Goal: Book appointment/travel/reservation

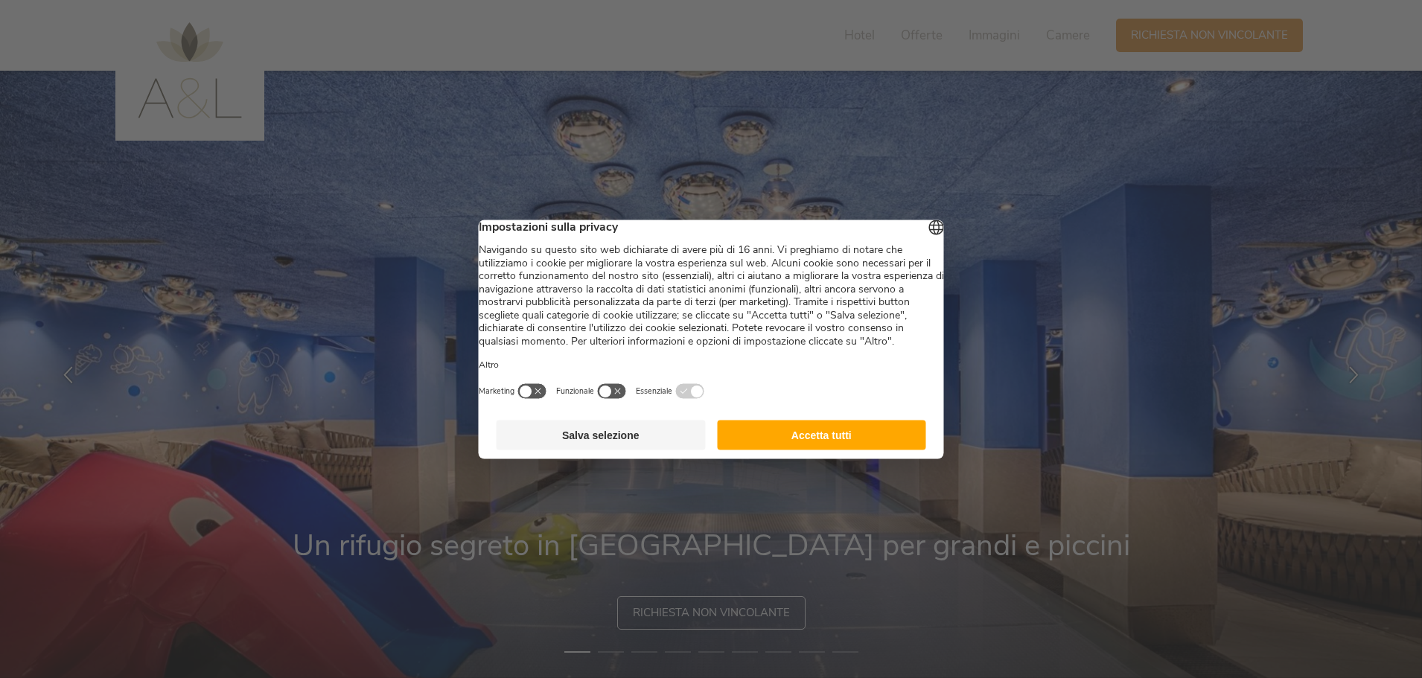
click at [866, 447] on button "Accetta tutti" at bounding box center [821, 435] width 209 height 30
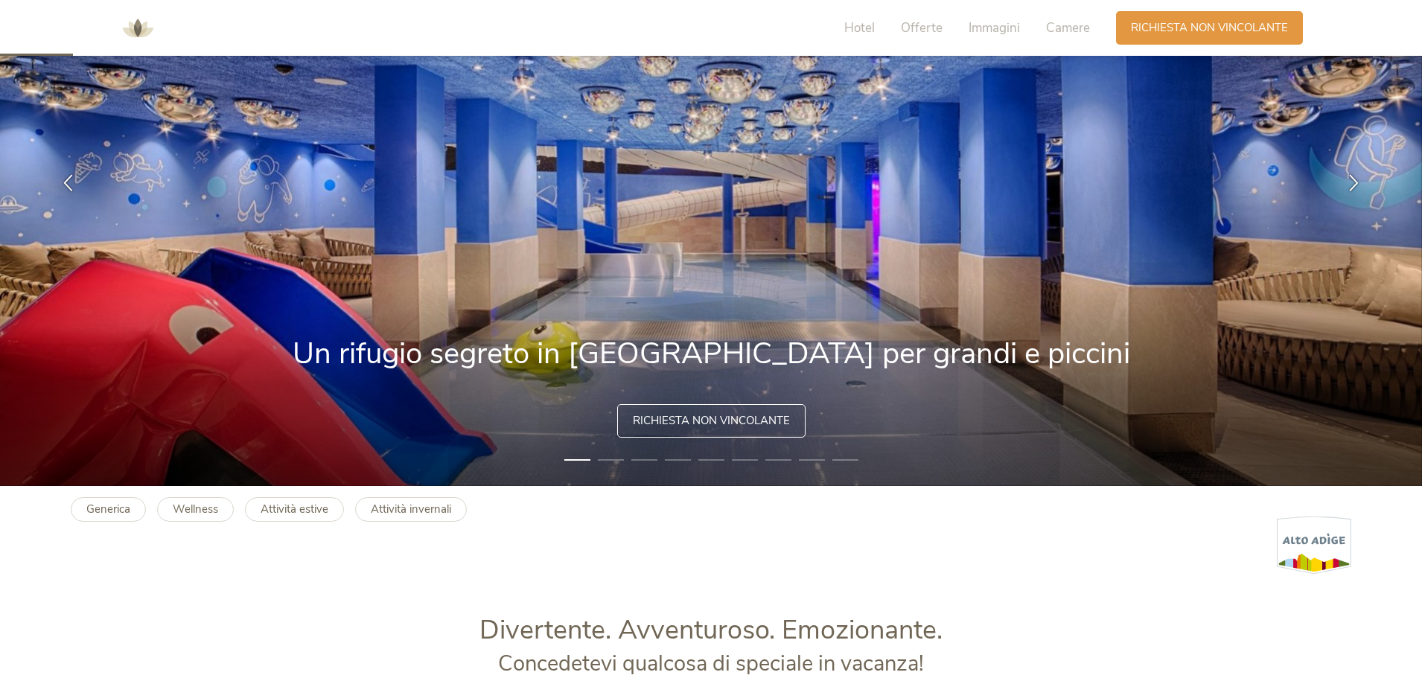
scroll to position [223, 0]
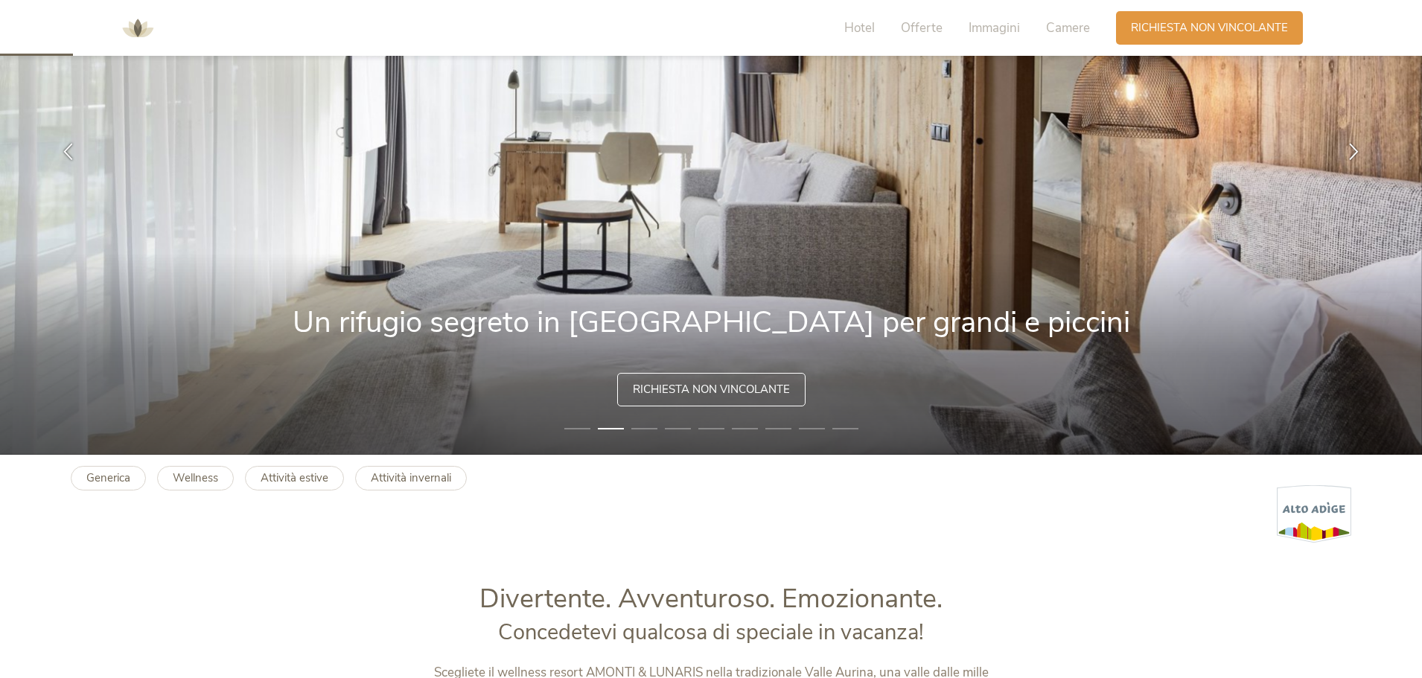
click at [606, 427] on li "2" at bounding box center [611, 428] width 26 height 15
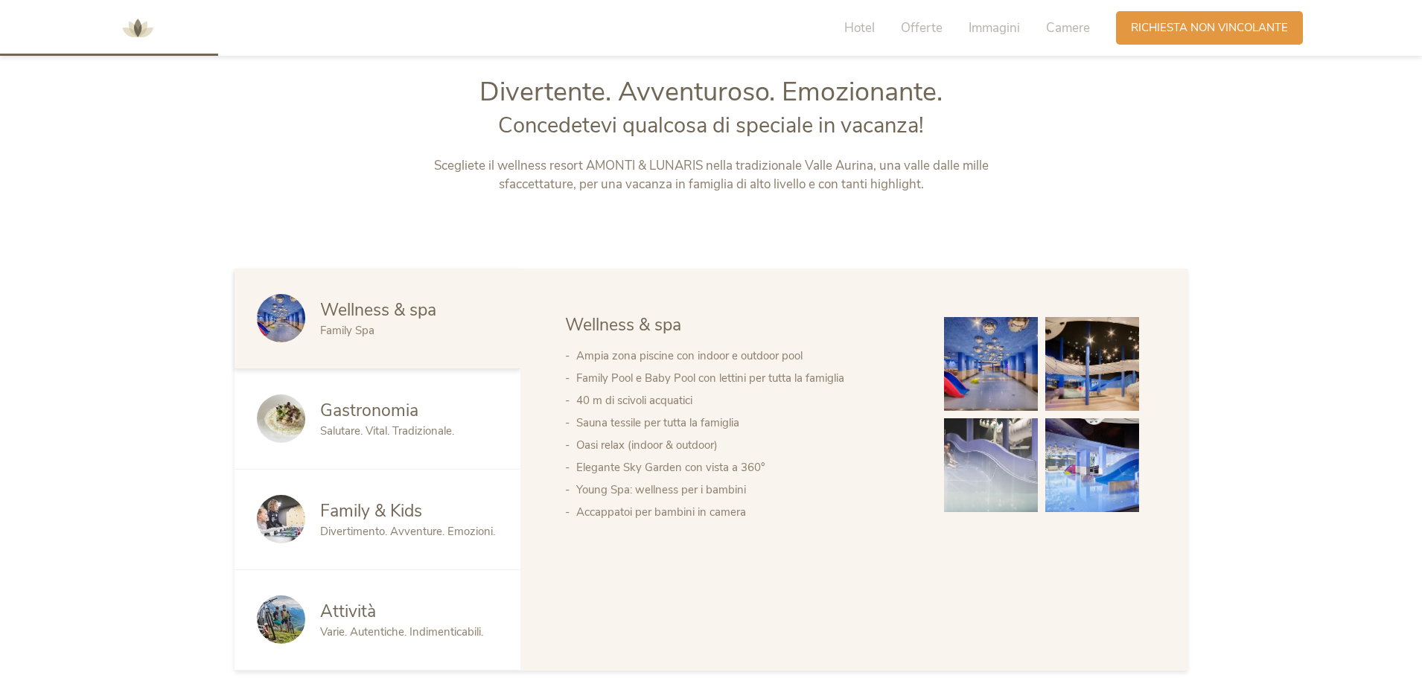
scroll to position [744, 0]
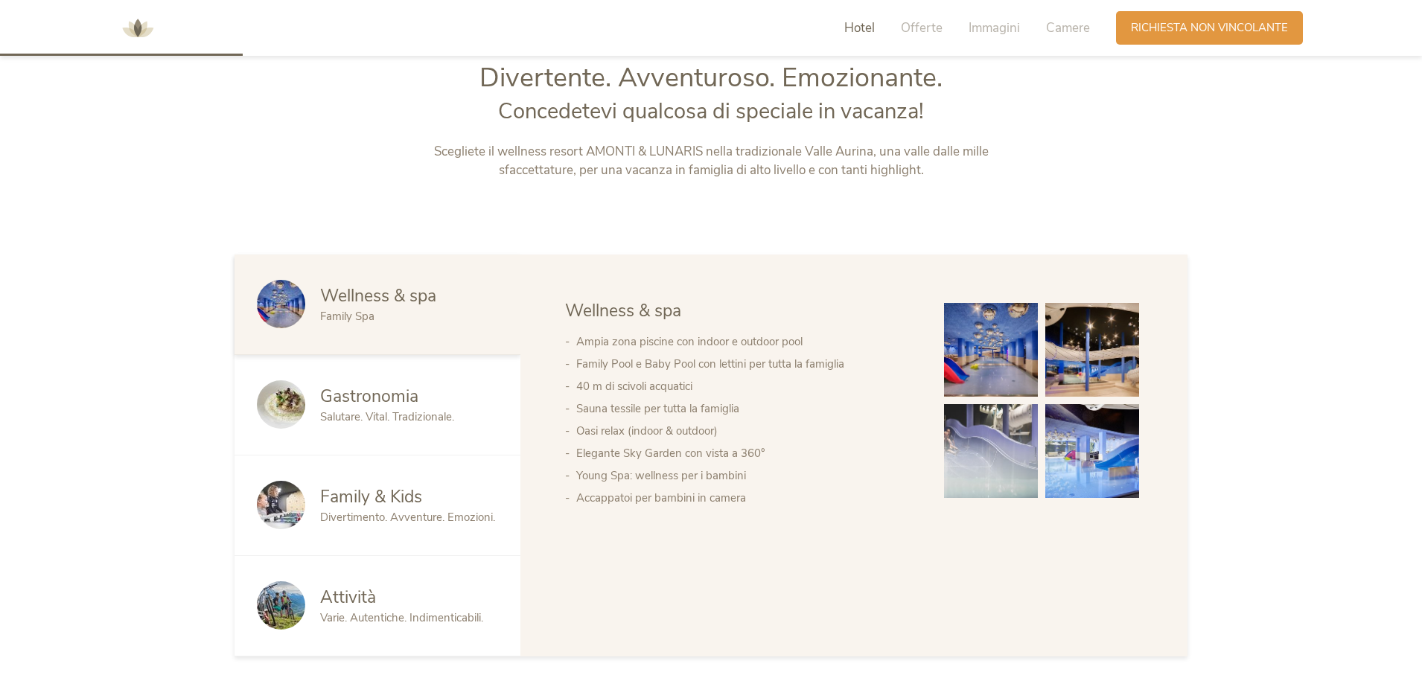
click at [392, 494] on span "Family & Kids" at bounding box center [371, 496] width 102 height 23
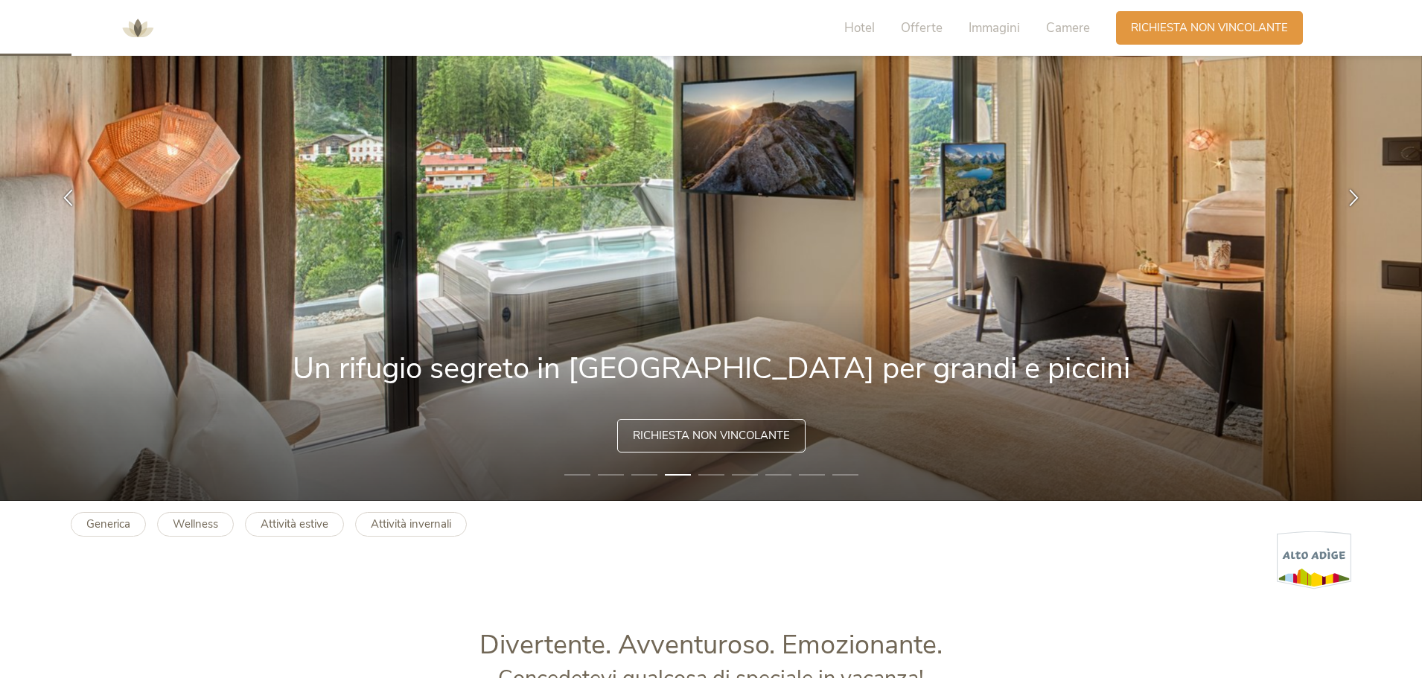
scroll to position [0, 0]
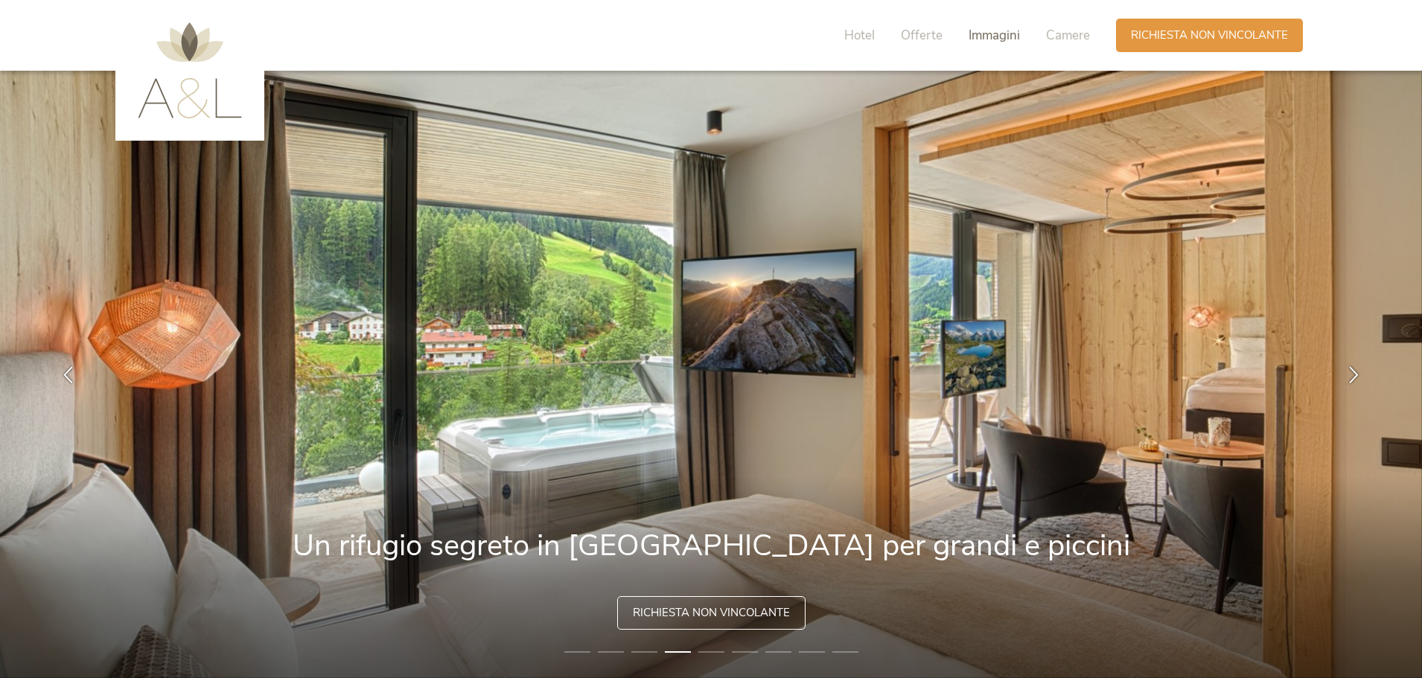
click at [994, 36] on span "Immagini" at bounding box center [993, 35] width 51 height 17
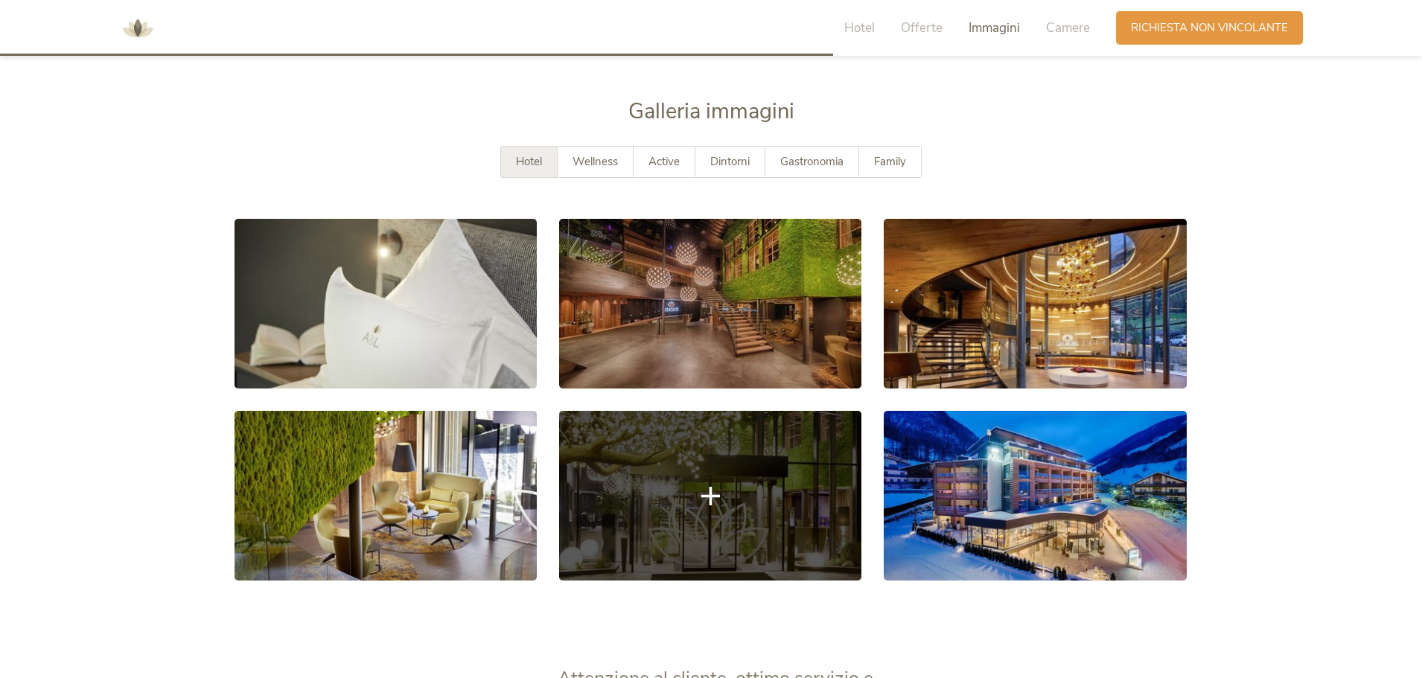
scroll to position [2721, 0]
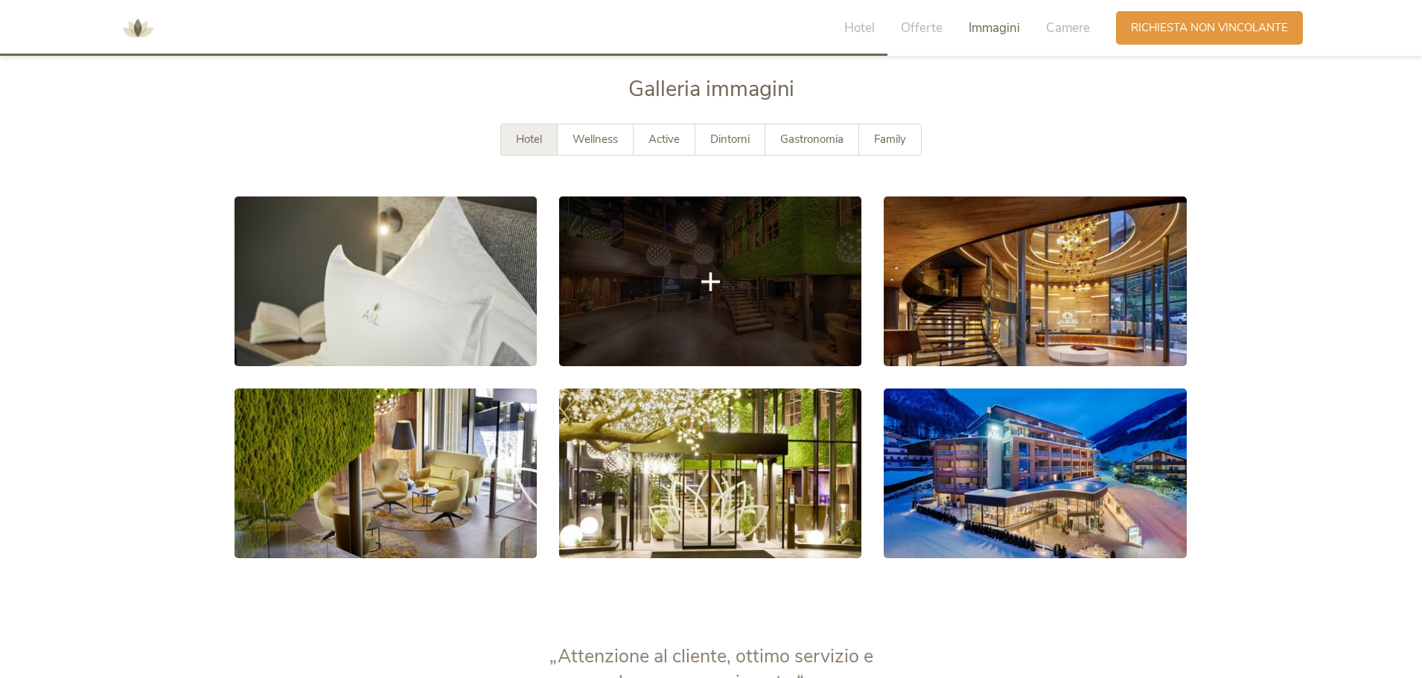
click at [724, 307] on link at bounding box center [710, 282] width 302 height 170
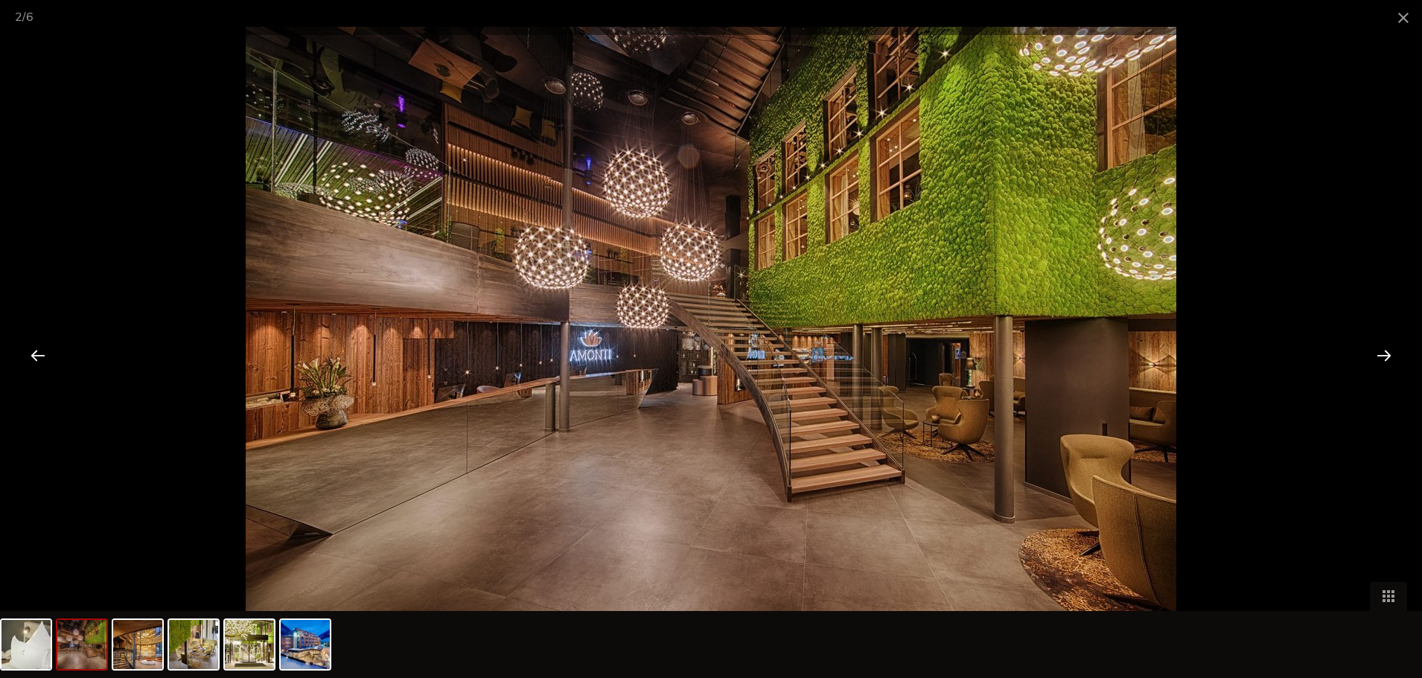
click at [1376, 355] on div at bounding box center [1384, 355] width 46 height 46
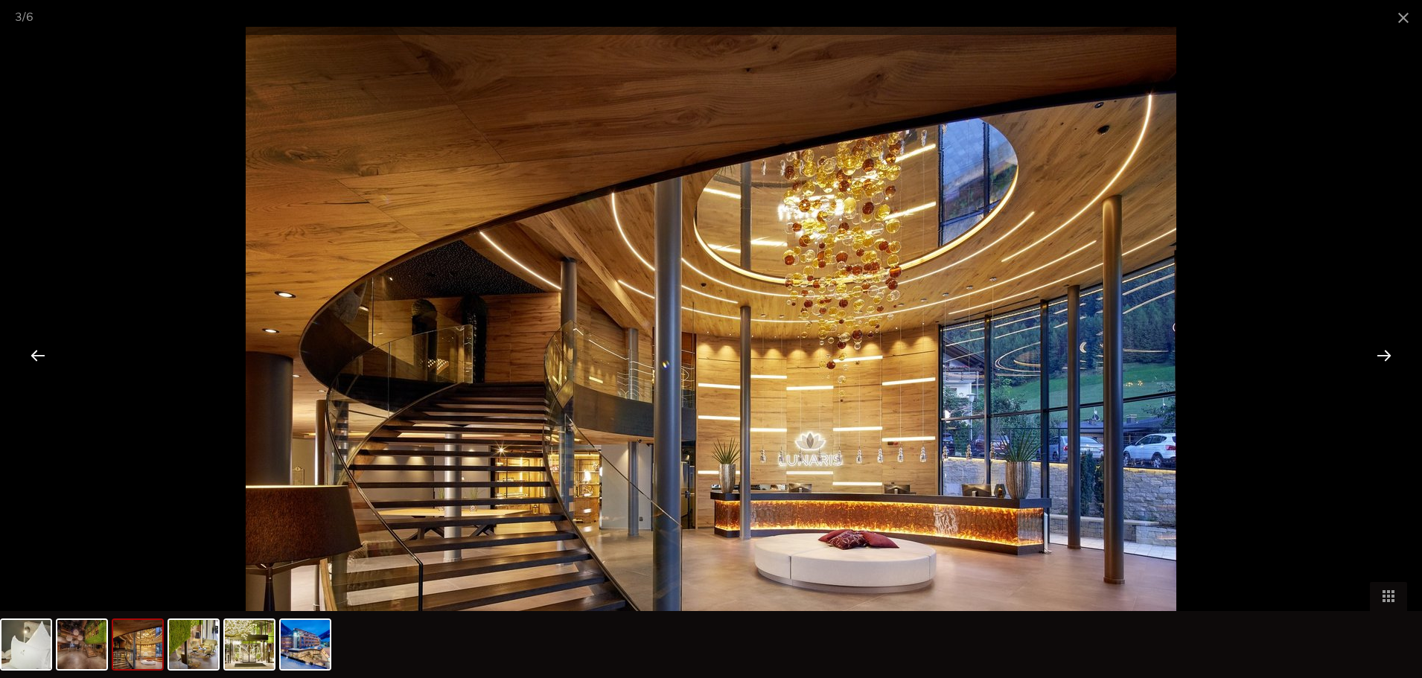
click at [1376, 355] on div at bounding box center [1384, 355] width 46 height 46
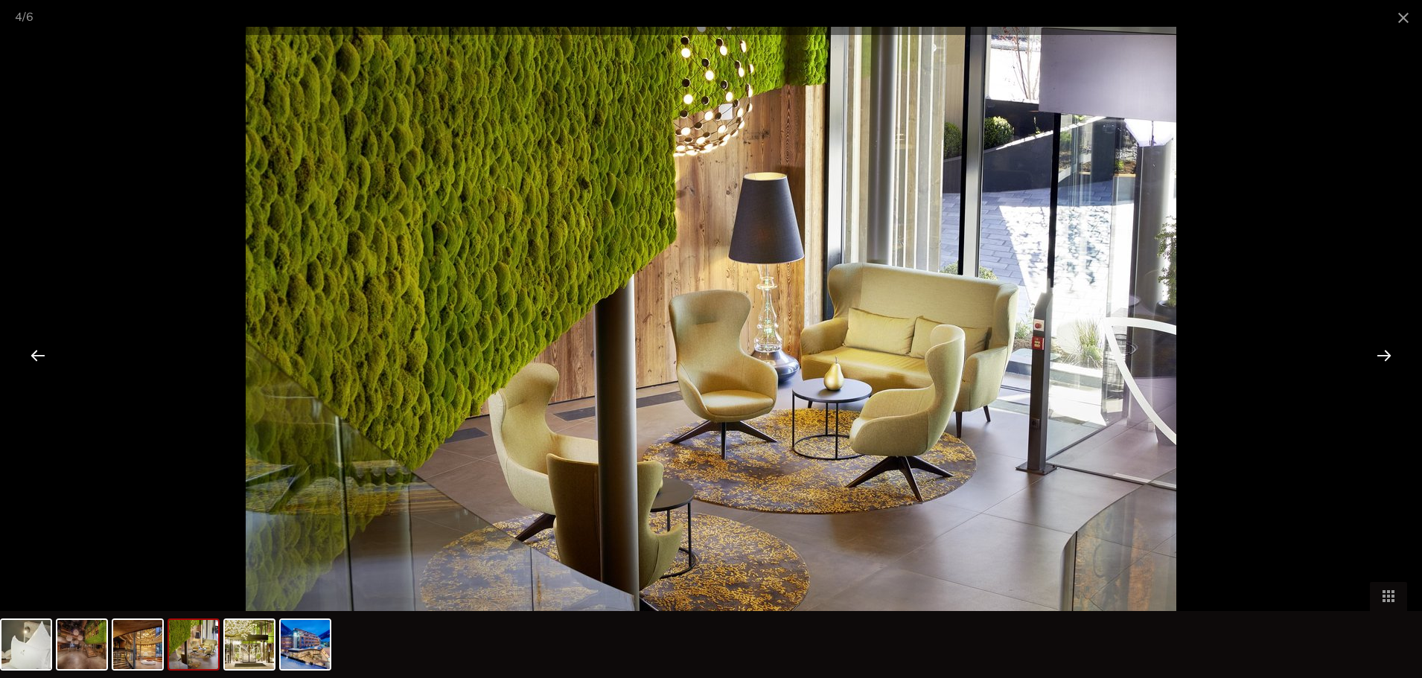
click at [1376, 355] on div at bounding box center [1384, 355] width 46 height 46
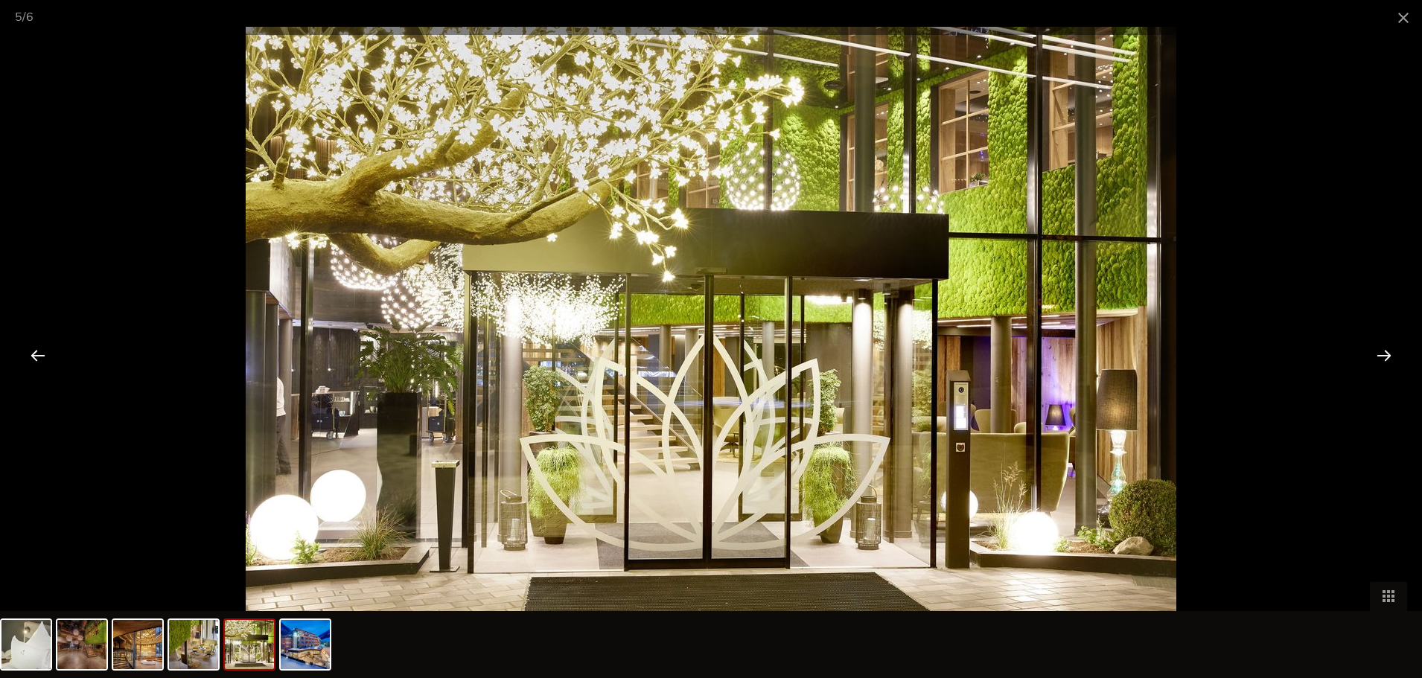
click at [1376, 355] on div at bounding box center [1384, 355] width 46 height 46
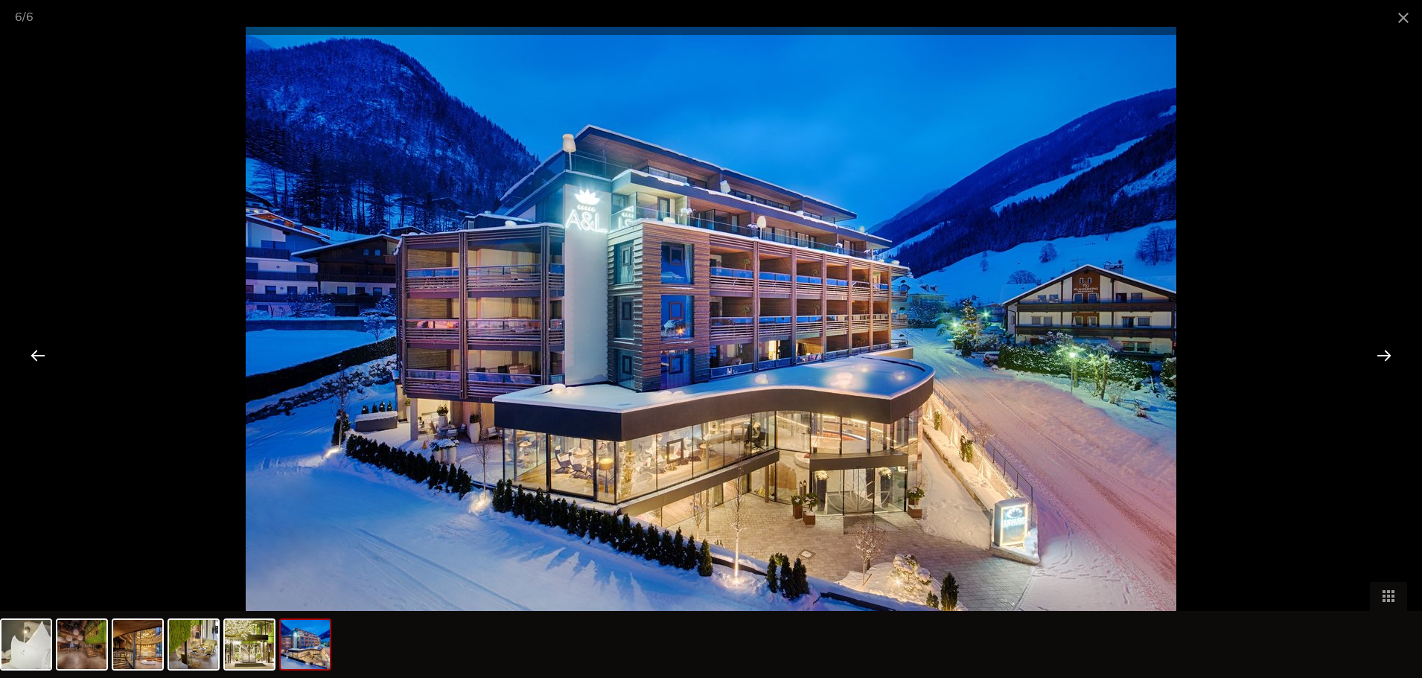
click at [1376, 355] on div at bounding box center [1384, 355] width 46 height 46
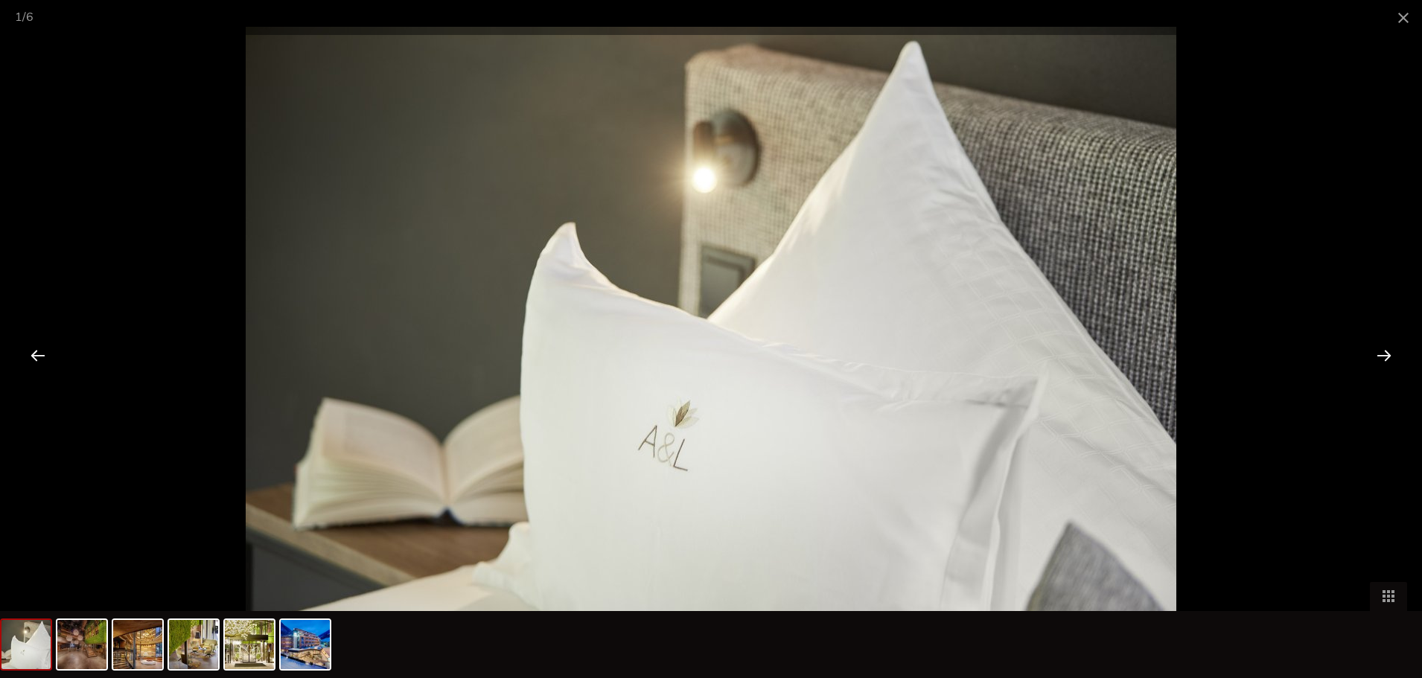
click at [1376, 355] on div at bounding box center [1384, 355] width 46 height 46
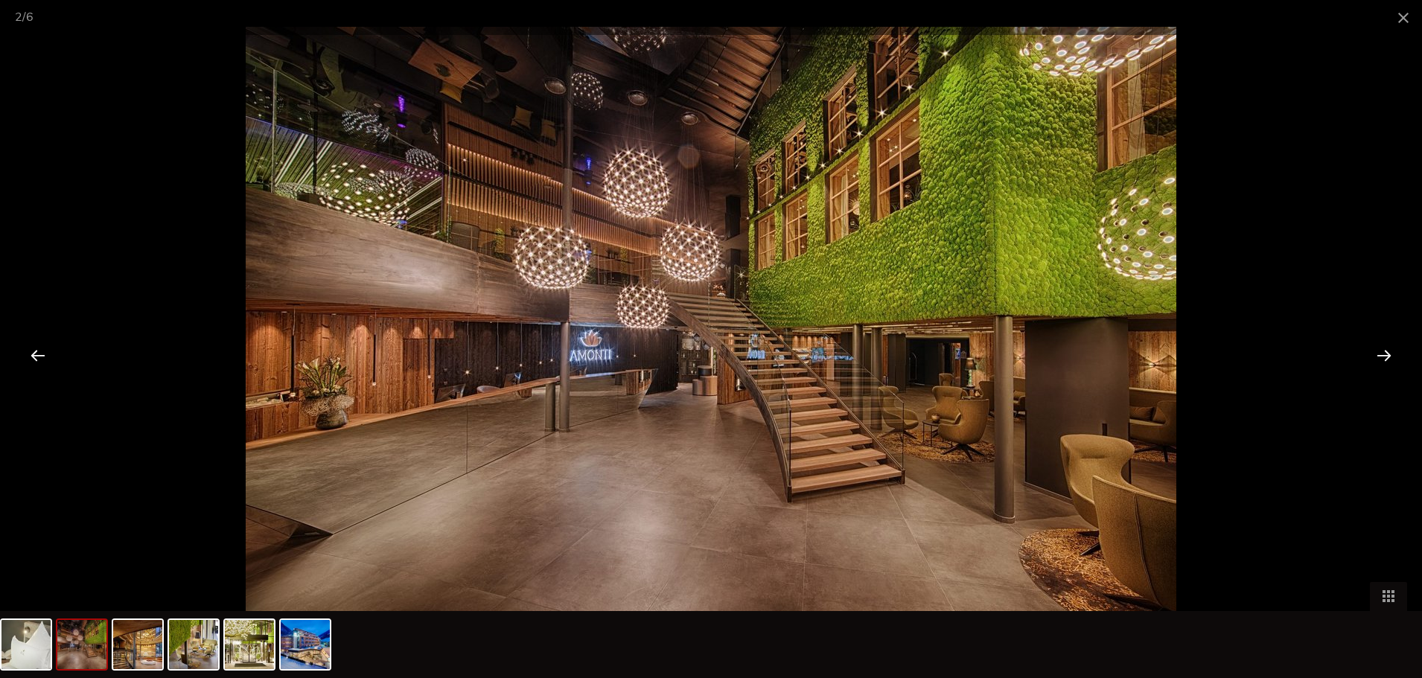
click at [1376, 355] on div at bounding box center [1384, 355] width 46 height 46
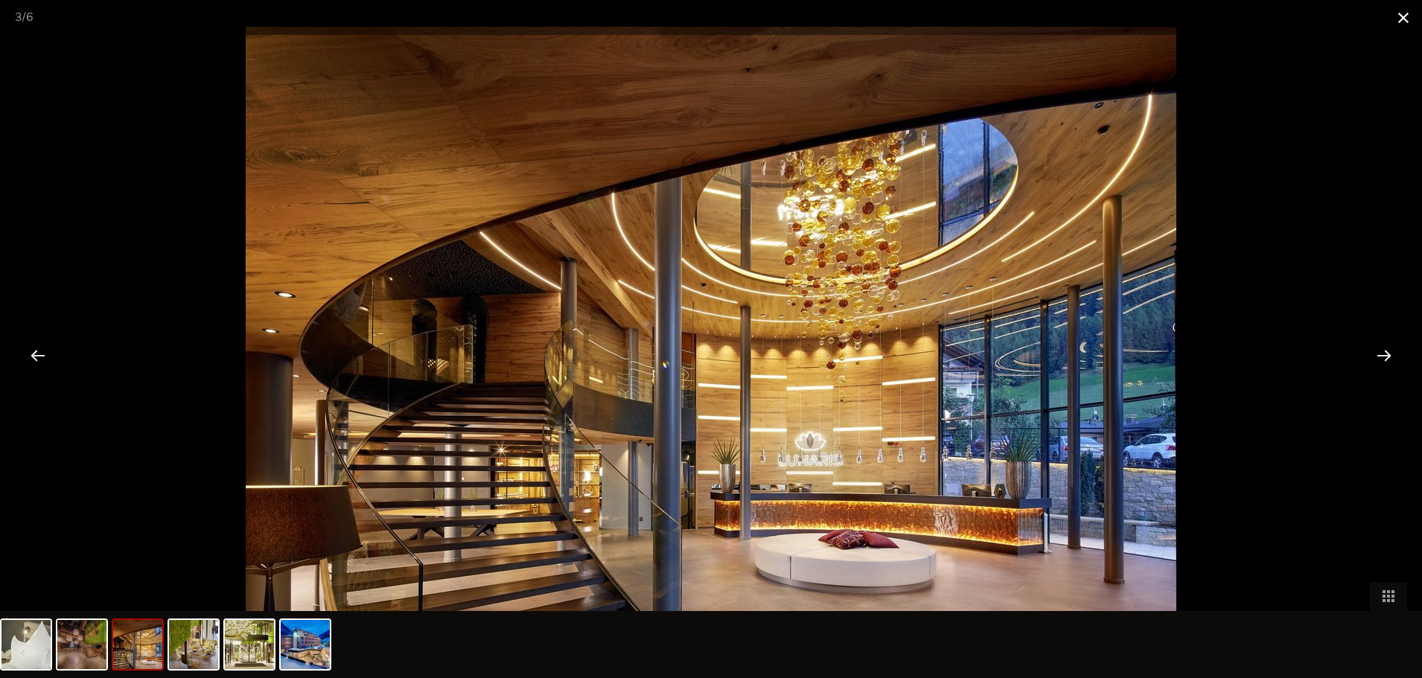
click at [1403, 17] on span at bounding box center [1403, 17] width 37 height 35
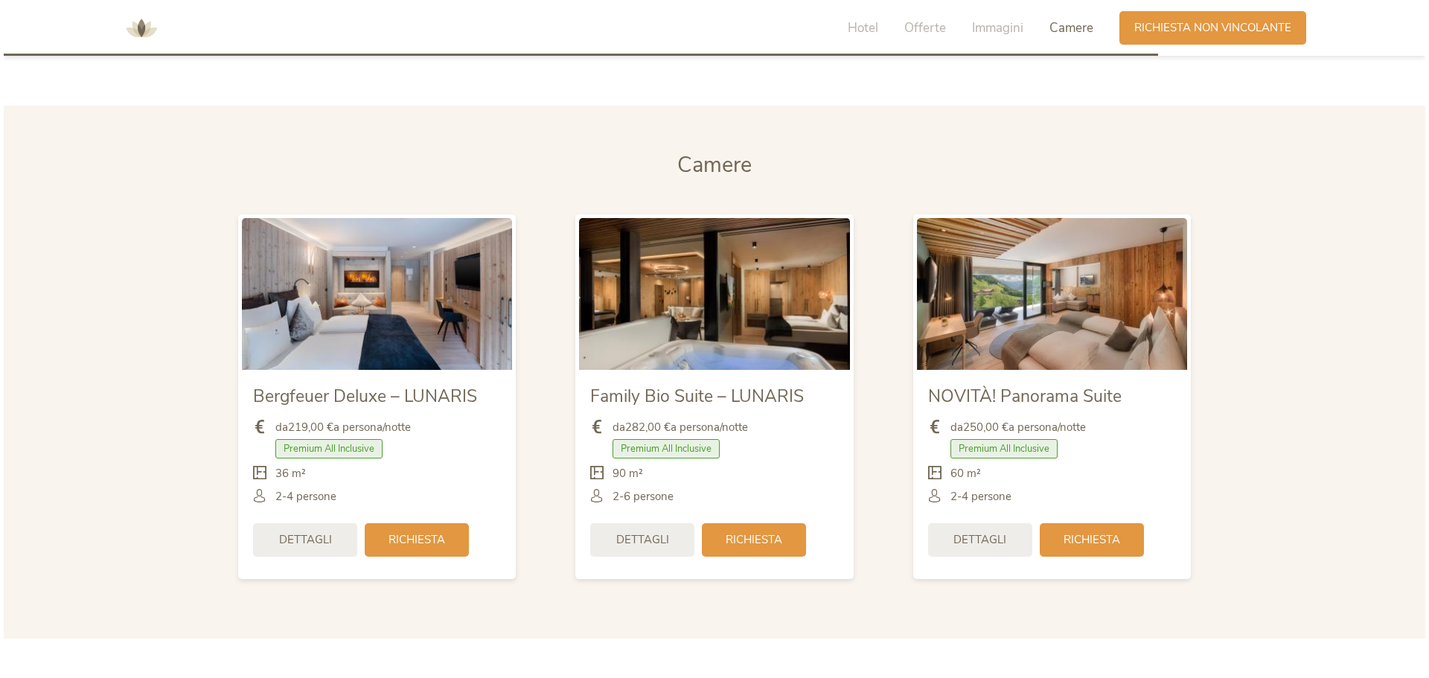
scroll to position [3540, 0]
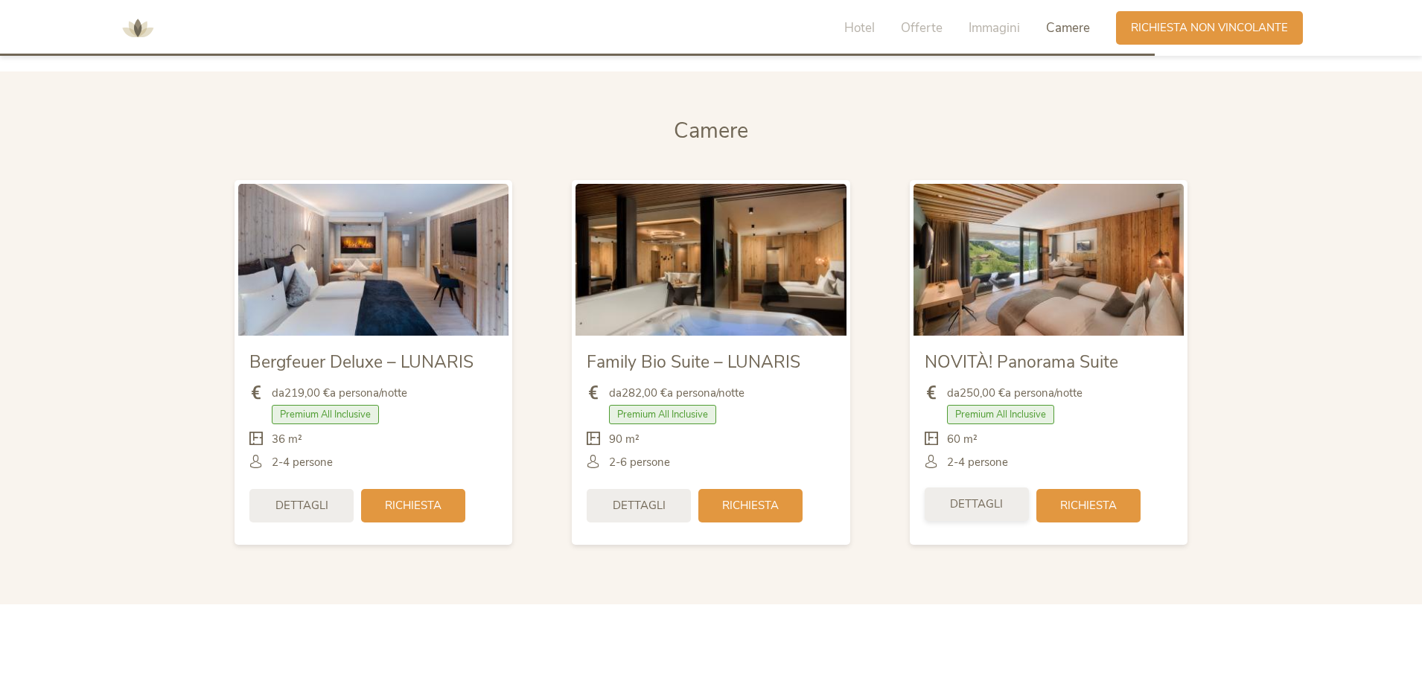
click at [987, 508] on span "Dettagli" at bounding box center [976, 504] width 53 height 16
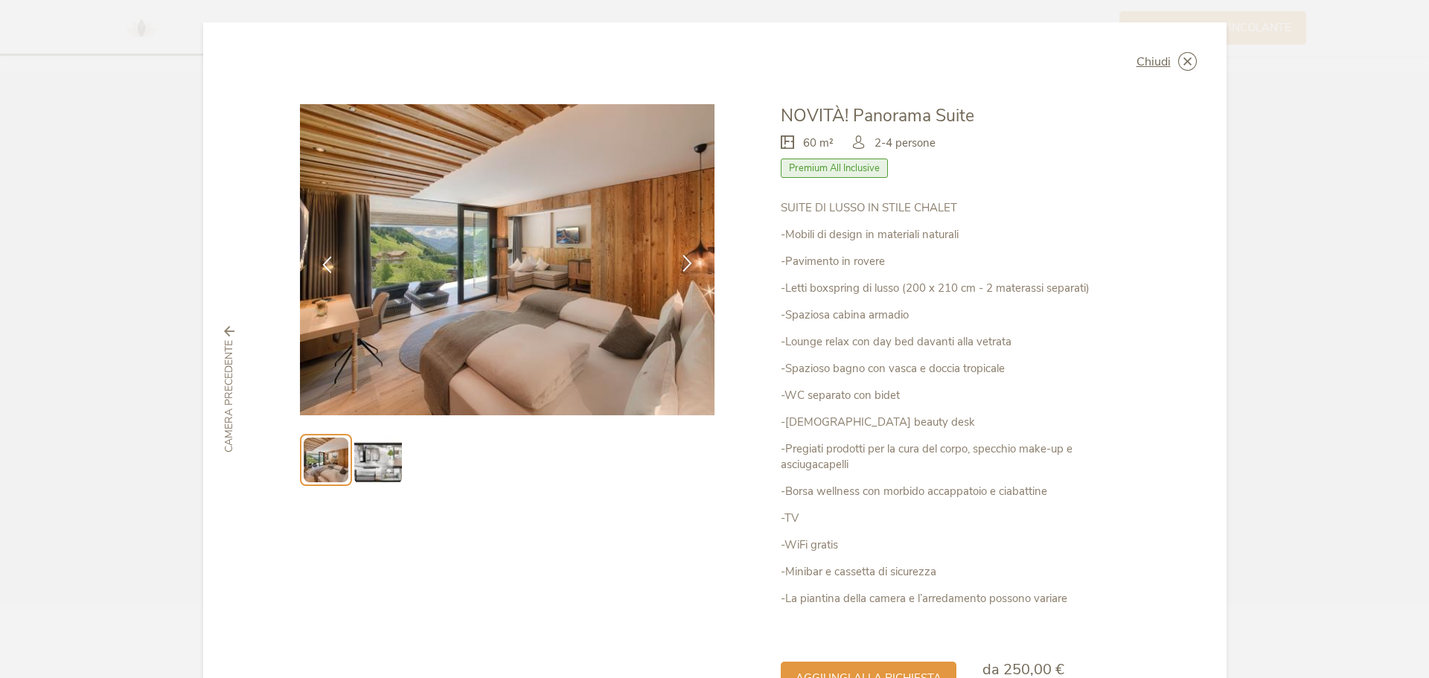
click at [685, 265] on icon at bounding box center [687, 263] width 17 height 17
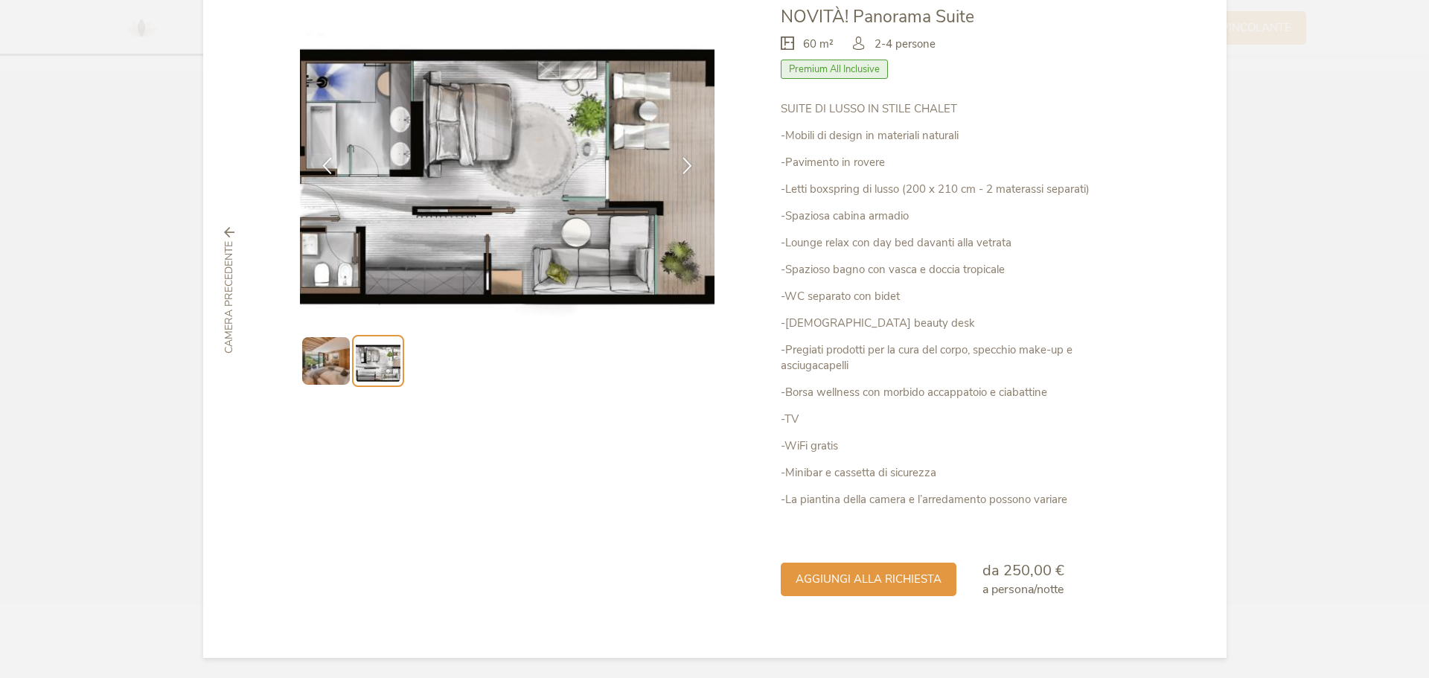
scroll to position [101, 0]
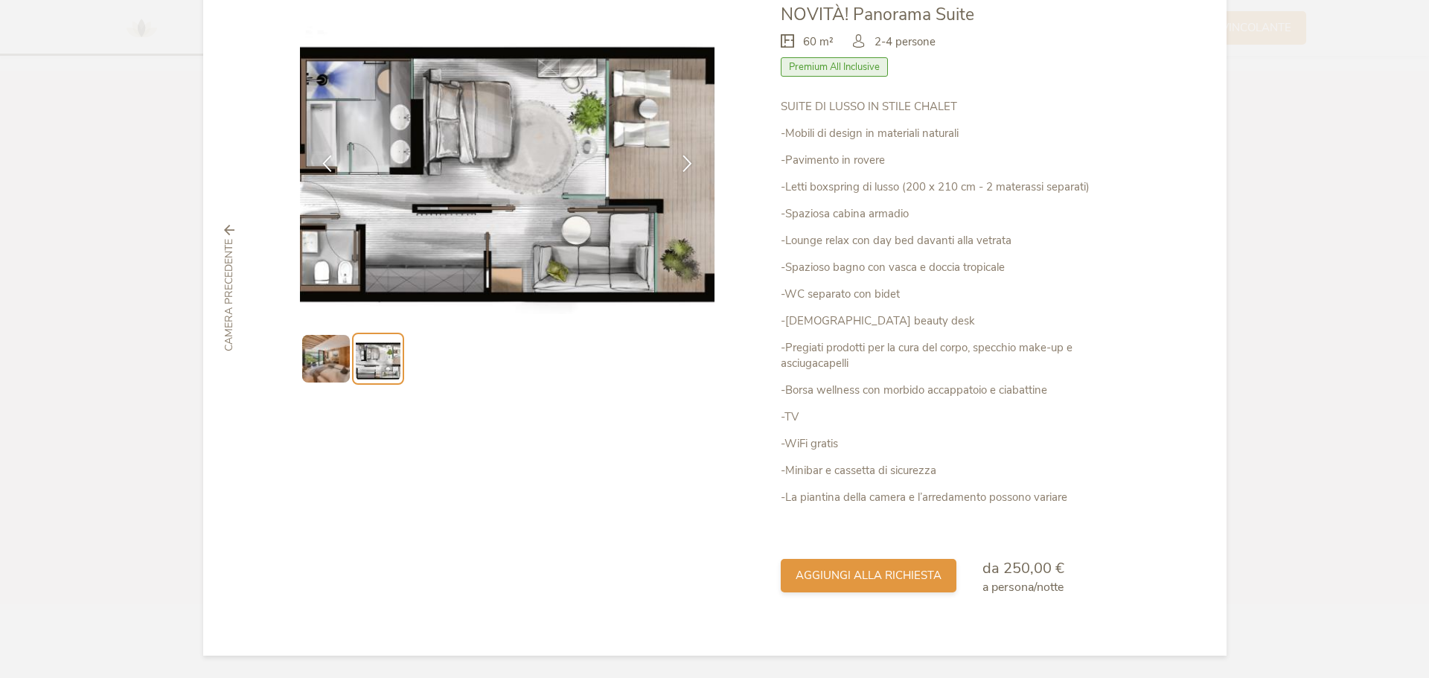
click at [855, 581] on span "aggiungi alla richiesta" at bounding box center [869, 576] width 146 height 16
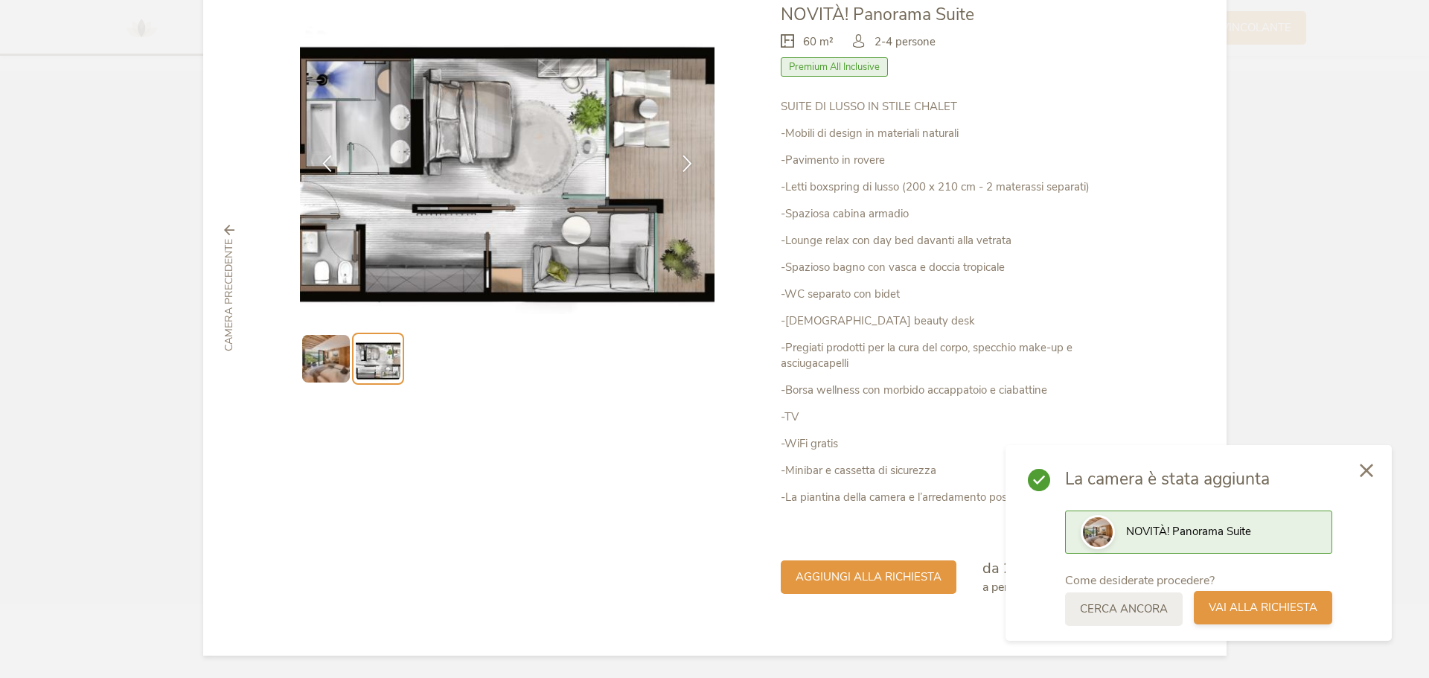
click at [1263, 604] on span "Vai alla richiesta" at bounding box center [1263, 608] width 109 height 16
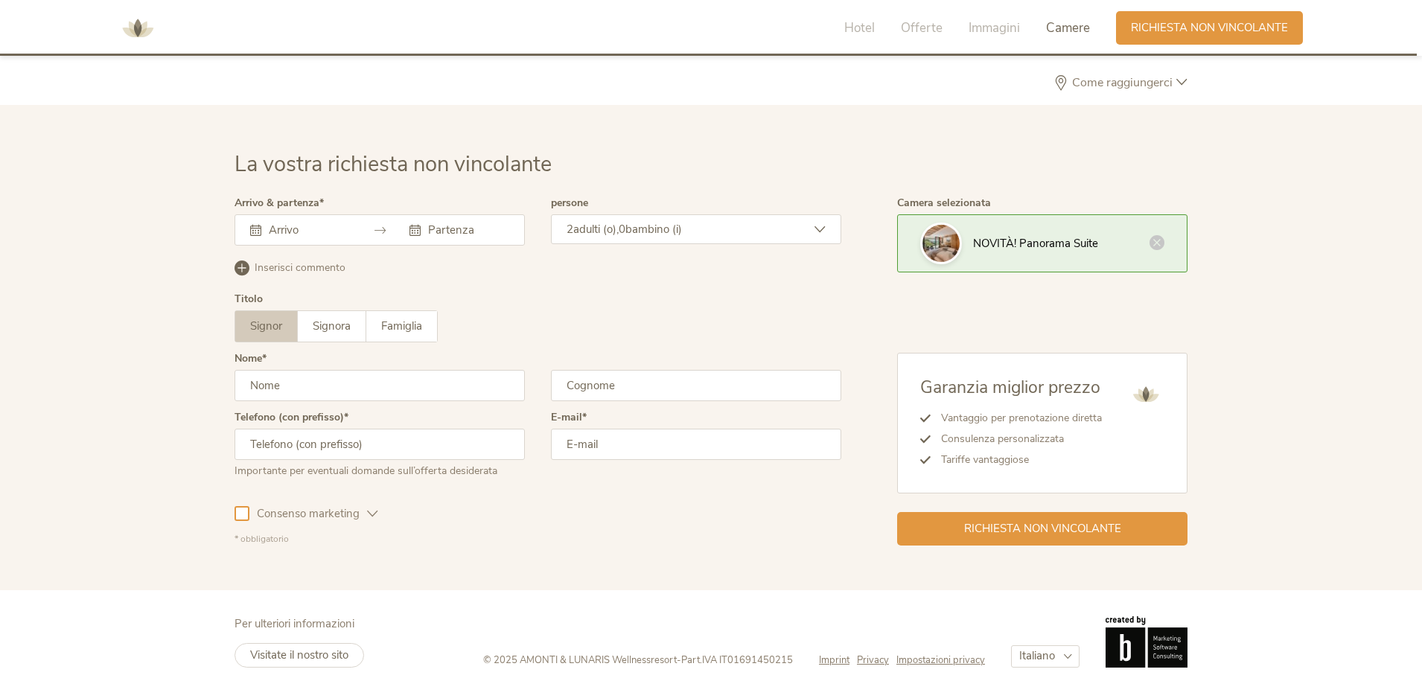
scroll to position [4360, 0]
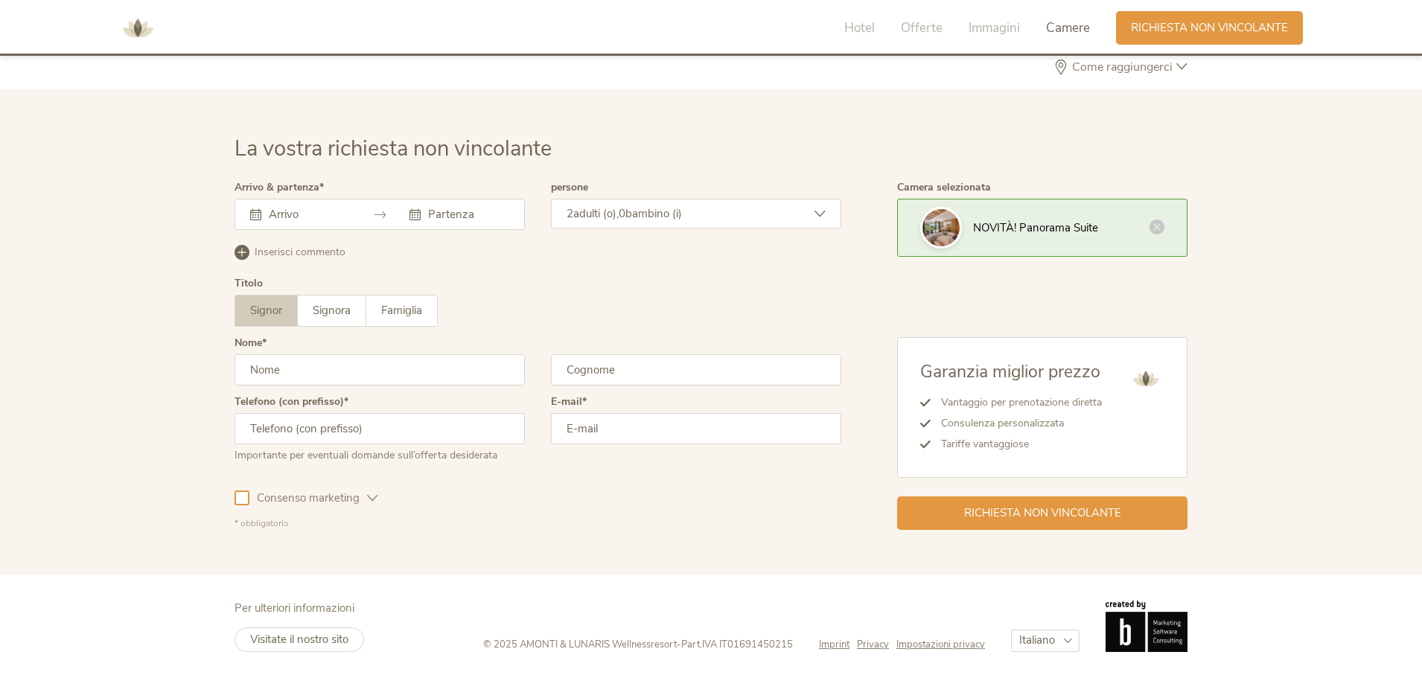
click at [278, 214] on input "text" at bounding box center [307, 214] width 85 height 15
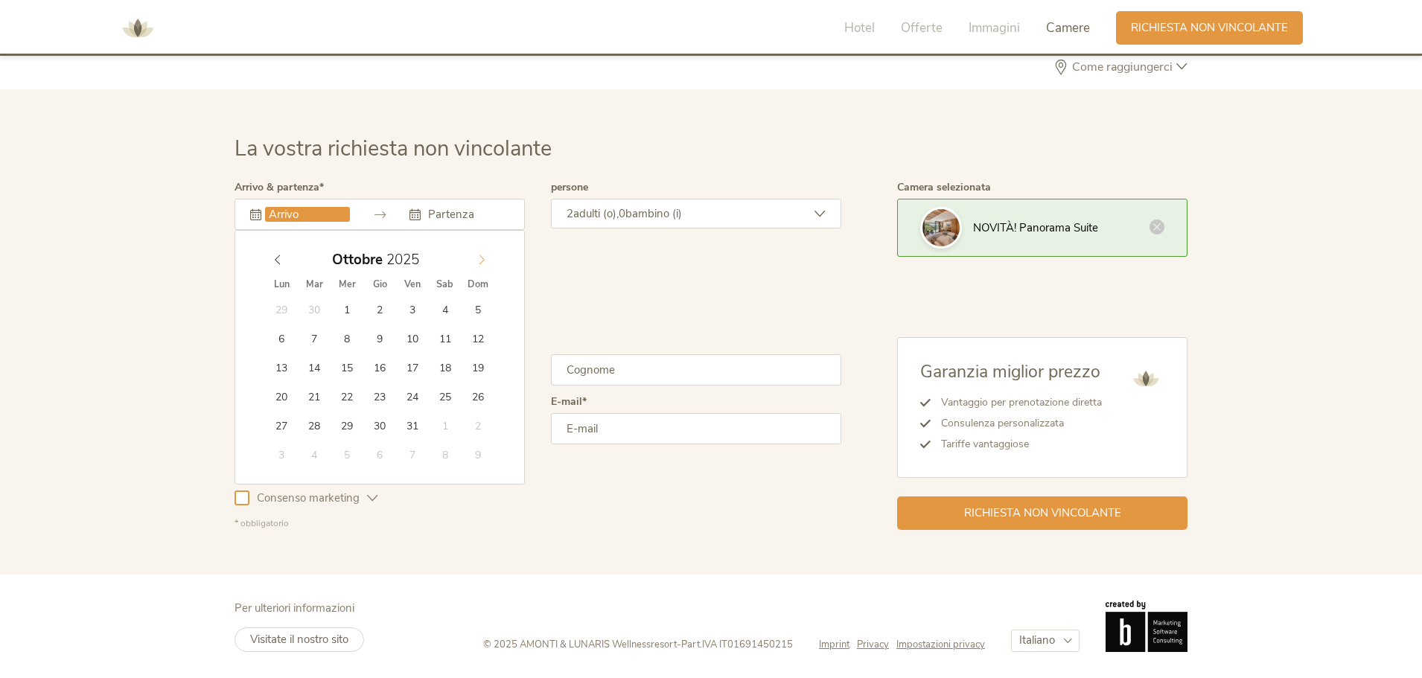
click at [478, 261] on icon at bounding box center [481, 260] width 10 height 10
click at [479, 260] on icon at bounding box center [481, 260] width 10 height 10
type input "[DATE]"
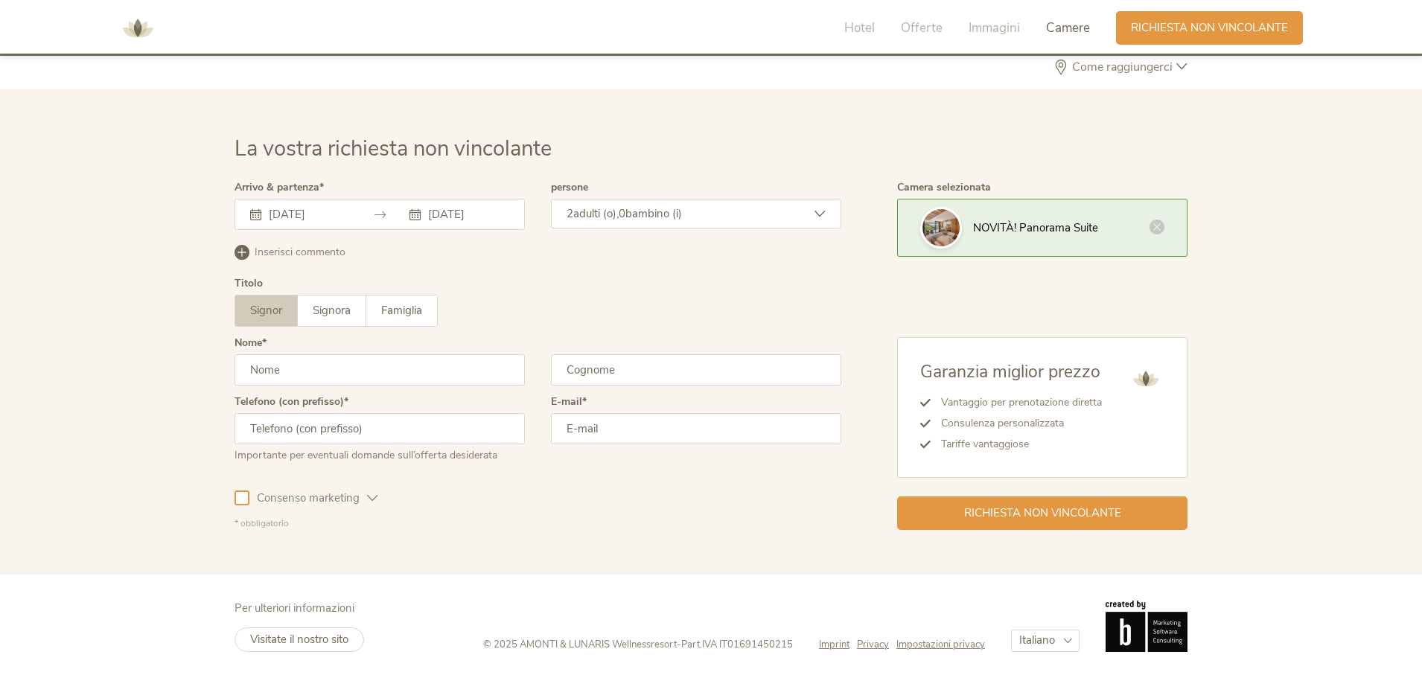
click at [658, 215] on span "bambino (i)" at bounding box center [653, 213] width 57 height 15
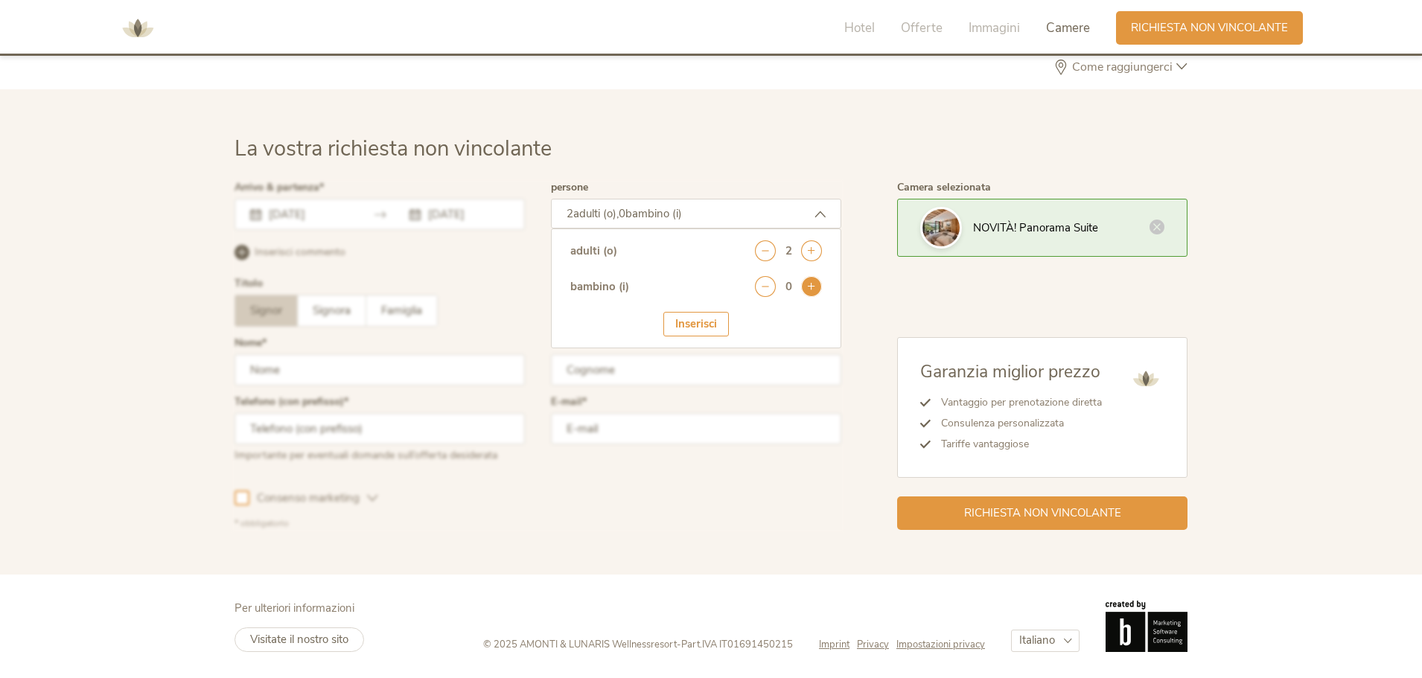
click at [814, 287] on icon at bounding box center [811, 286] width 21 height 21
click at [781, 333] on select "seleziona 0 1 2 3 4 5 6 7 8 9 10 11 12 13 14 15 16 17" at bounding box center [785, 328] width 74 height 25
select select "3"
click at [748, 316] on select "seleziona 0 1 2 3 4 5 6 7 8 9 10 11 12 13 14 15 16 17" at bounding box center [785, 328] width 74 height 25
click at [490, 322] on div at bounding box center [538, 356] width 614 height 354
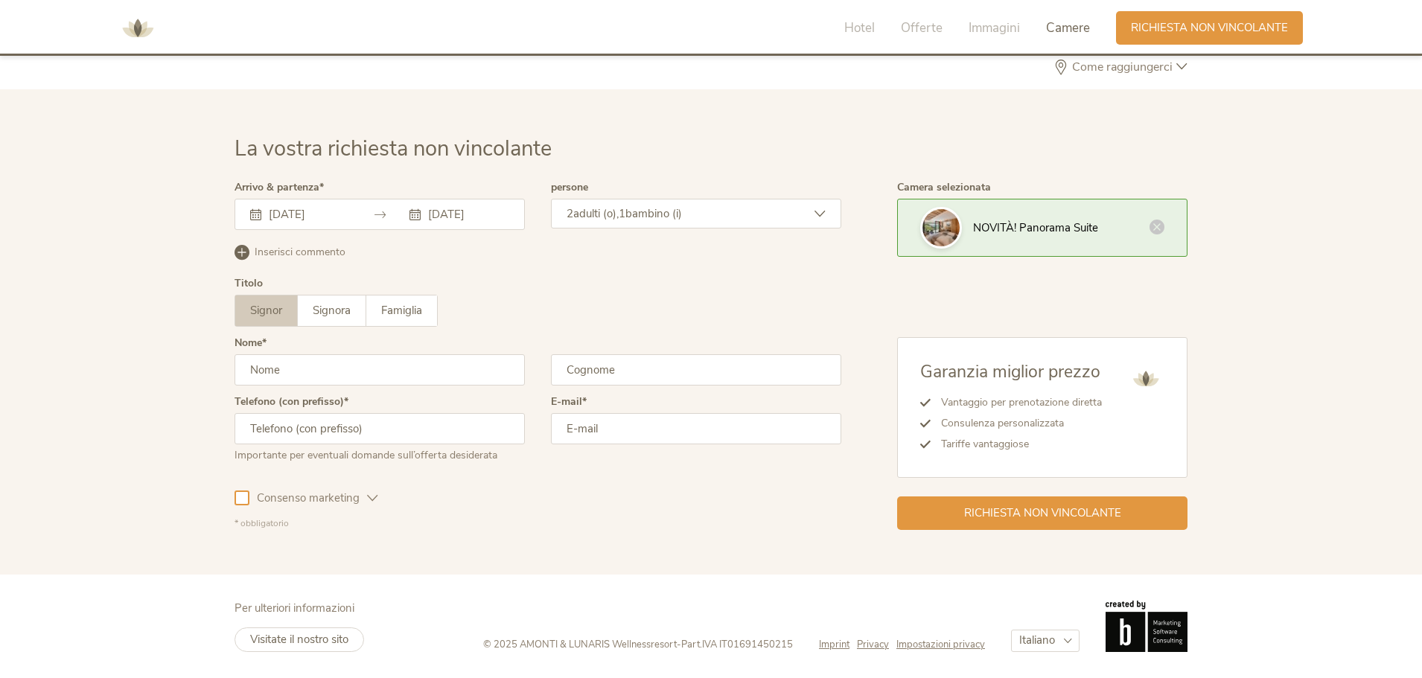
click at [682, 213] on span "bambino (i)" at bounding box center [653, 213] width 57 height 15
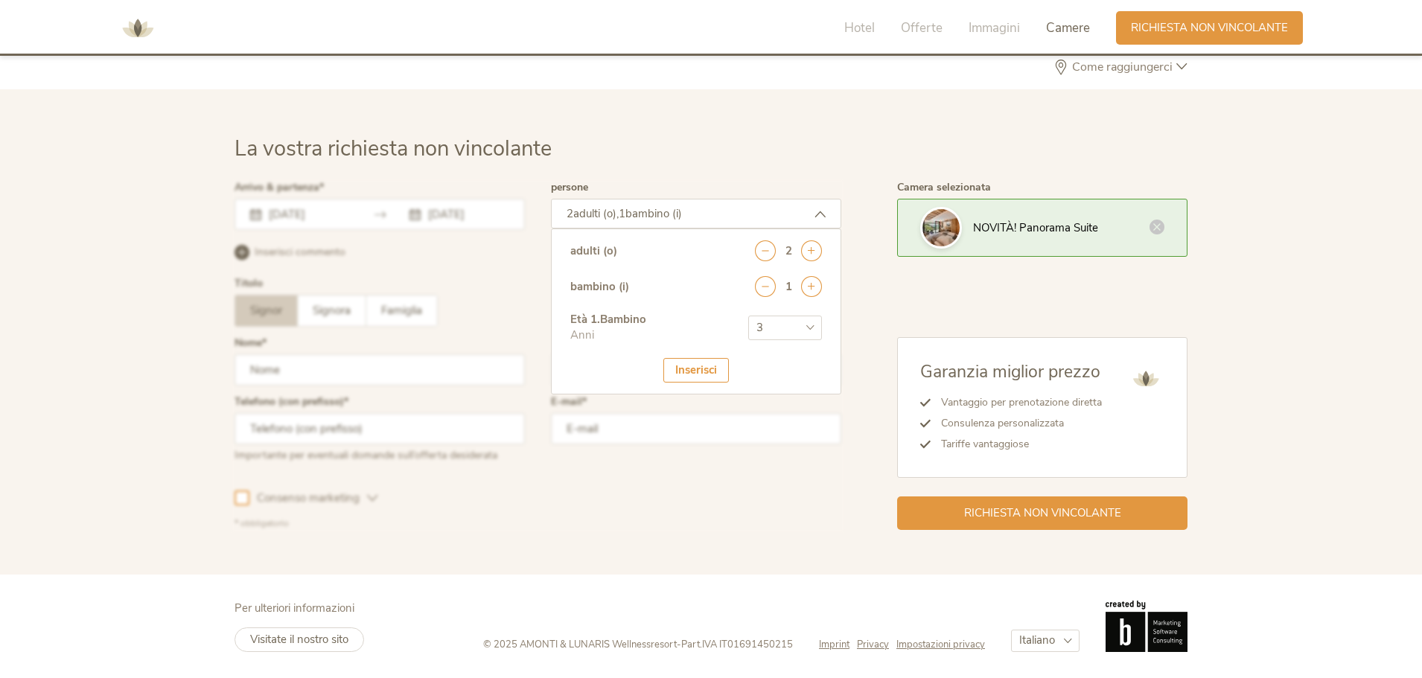
click at [695, 374] on div "Inserisci" at bounding box center [696, 370] width 66 height 25
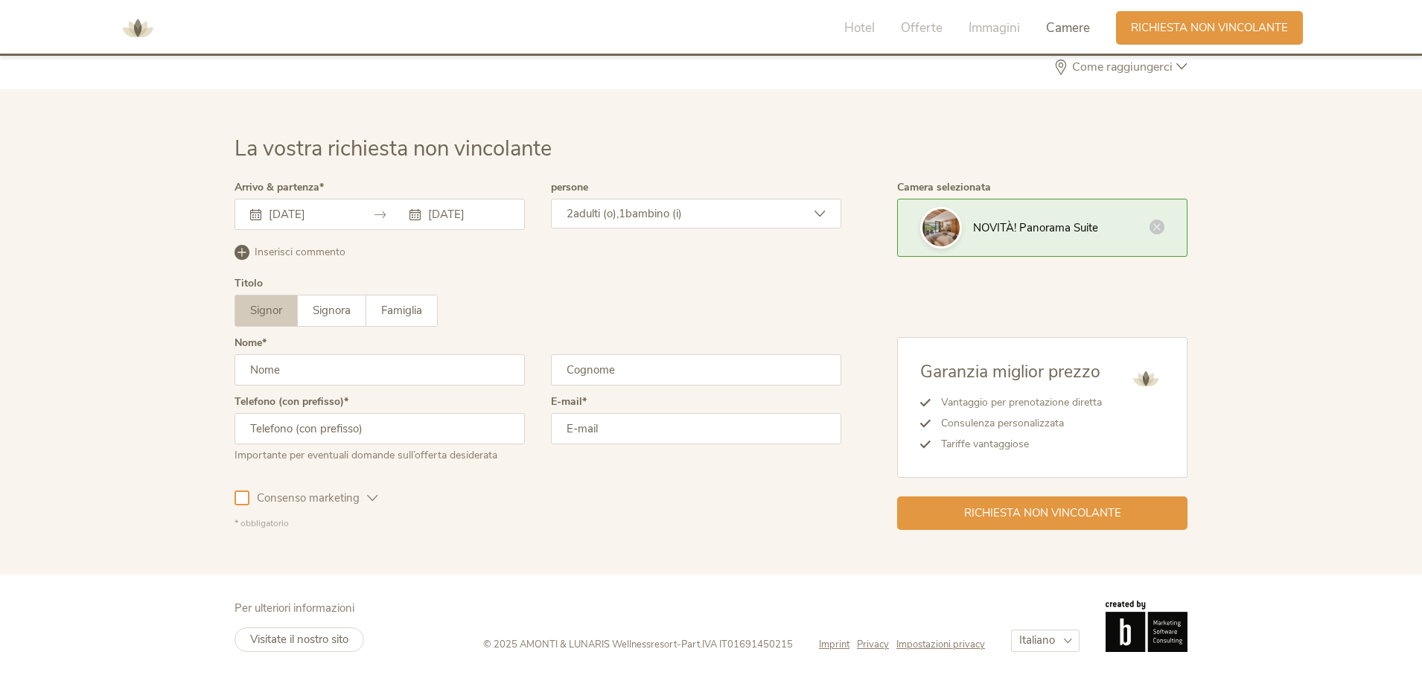
click at [357, 496] on span "Consenso marketing" at bounding box center [308, 499] width 118 height 16
click at [348, 320] on label "Signora" at bounding box center [332, 311] width 68 height 31
click at [403, 311] on span "Famiglia" at bounding box center [401, 310] width 41 height 15
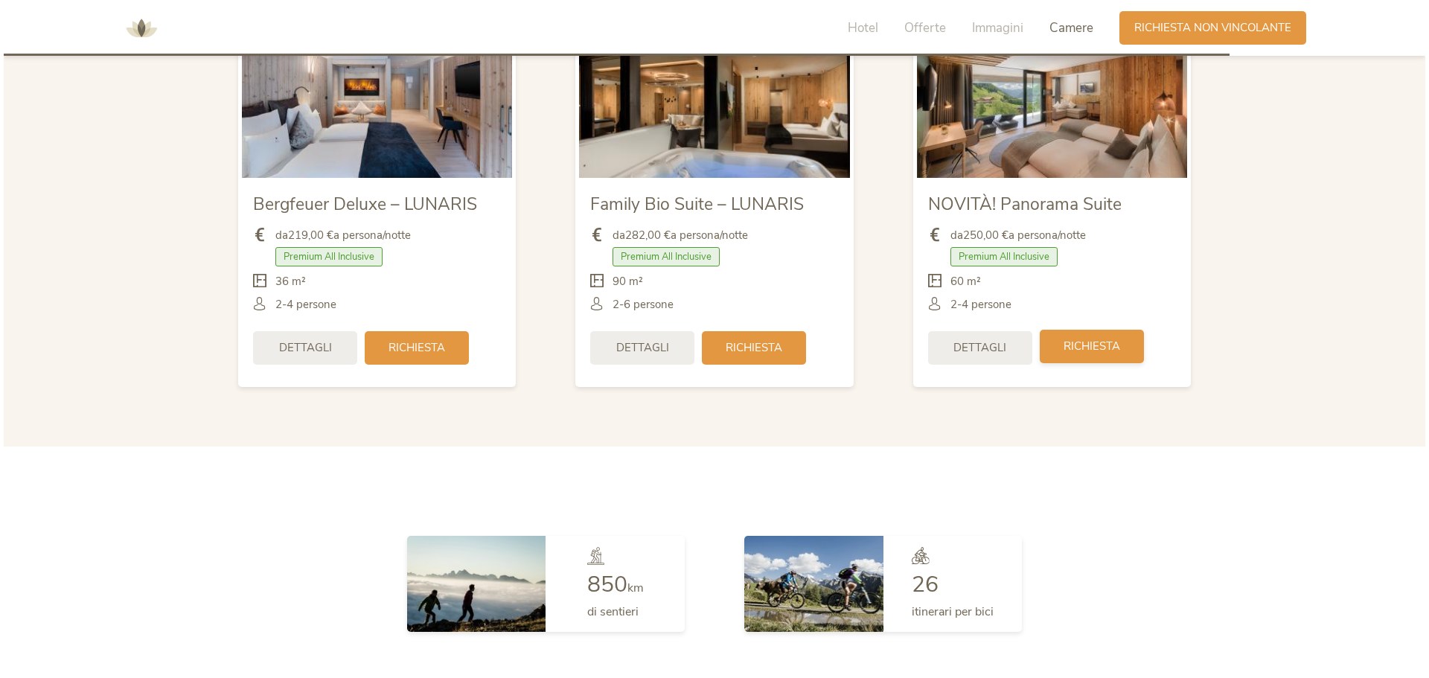
scroll to position [3690, 0]
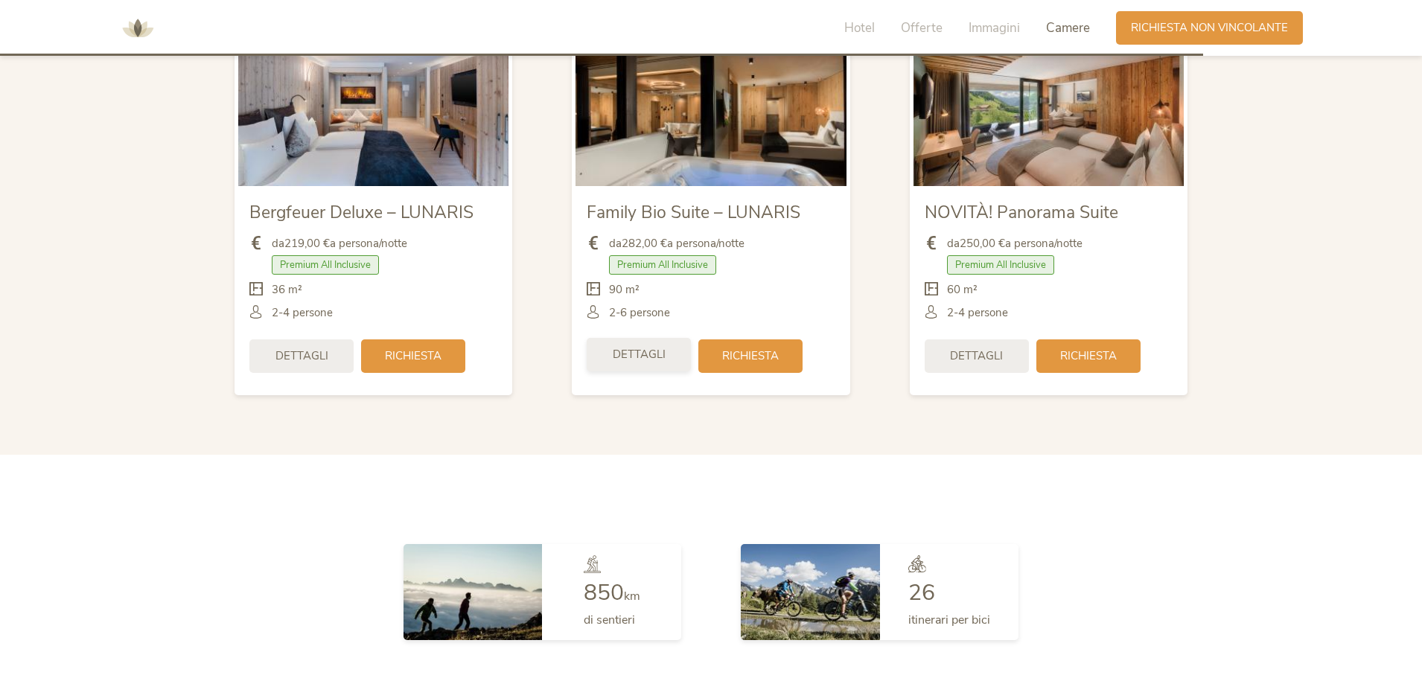
click at [631, 358] on span "Dettagli" at bounding box center [639, 355] width 53 height 16
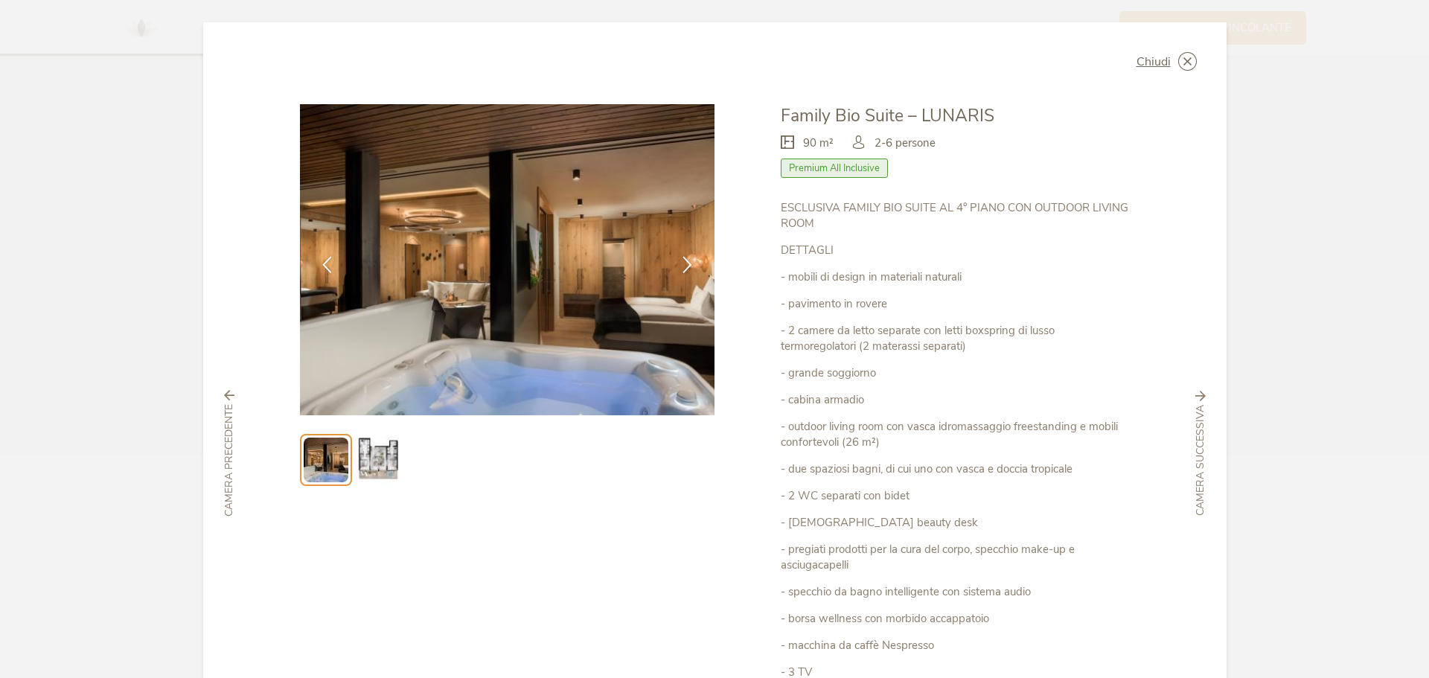
click at [387, 461] on img at bounding box center [378, 460] width 48 height 48
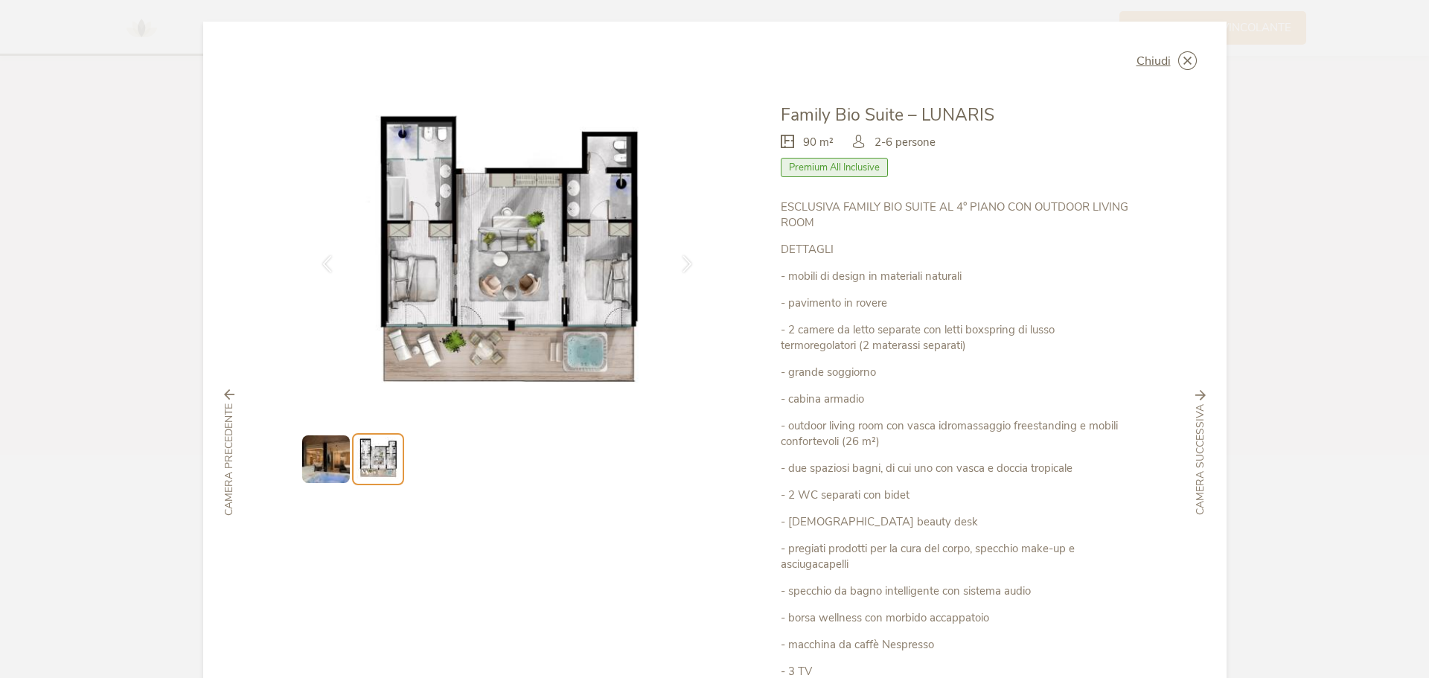
scroll to position [0, 0]
